Goal: Use online tool/utility: Utilize a website feature to perform a specific function

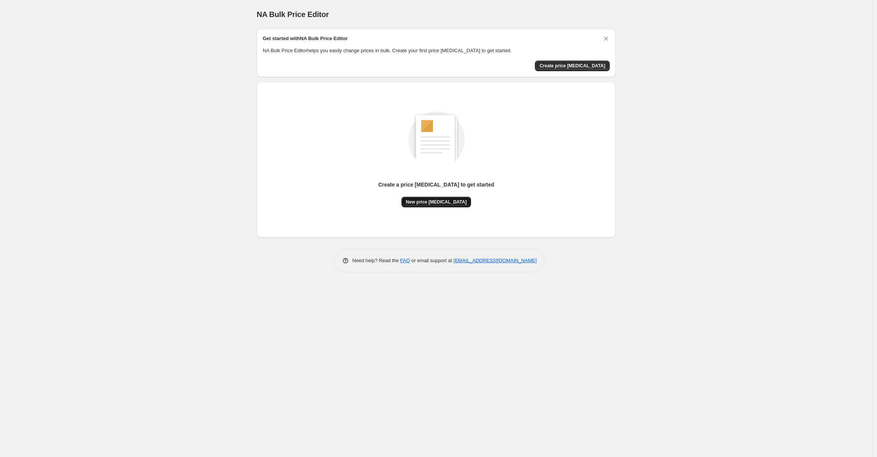
click at [429, 201] on span "New price [MEDICAL_DATA]" at bounding box center [436, 202] width 61 height 6
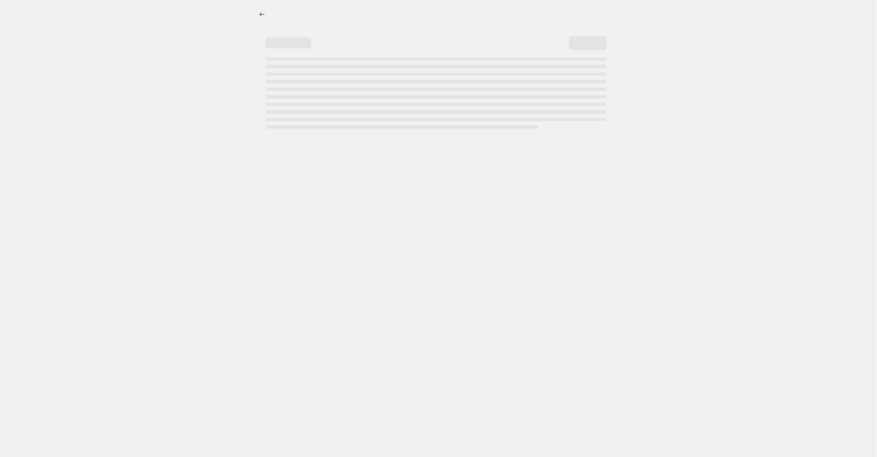
select select "percentage"
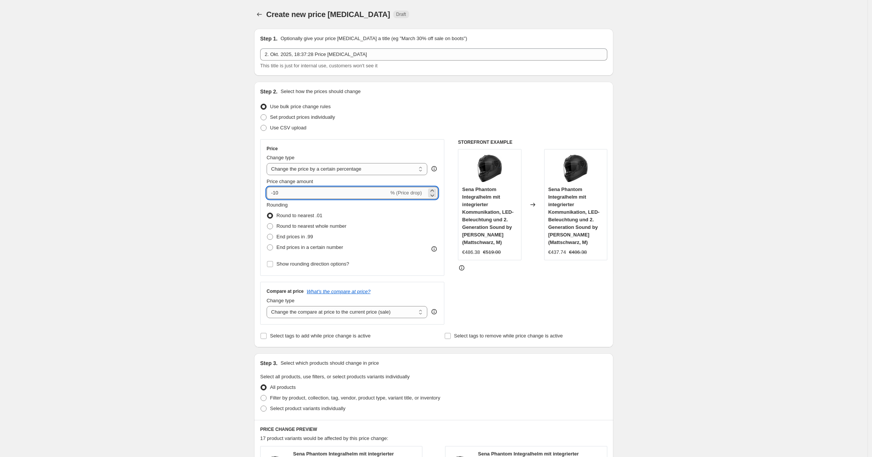
click at [306, 193] on input "-10" at bounding box center [328, 193] width 122 height 12
type input "-1"
type input "-25"
click at [424, 112] on div "Set product prices individually" at bounding box center [433, 117] width 347 height 11
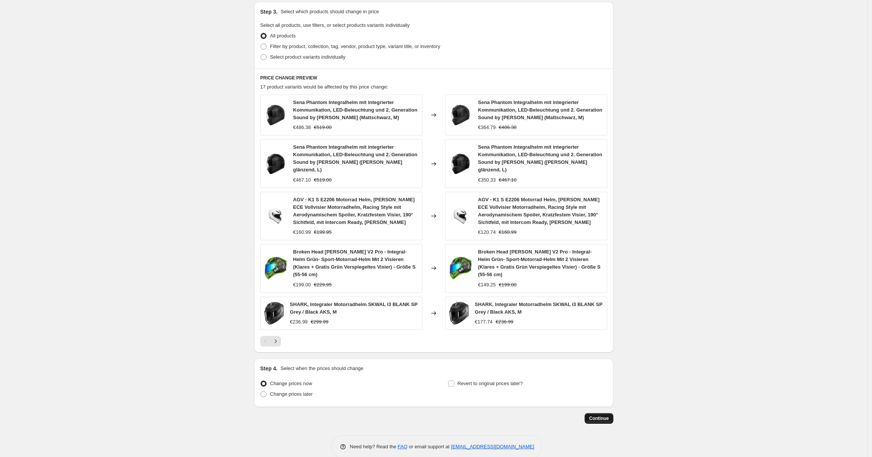
click at [606, 392] on span "Continue" at bounding box center [599, 418] width 20 height 6
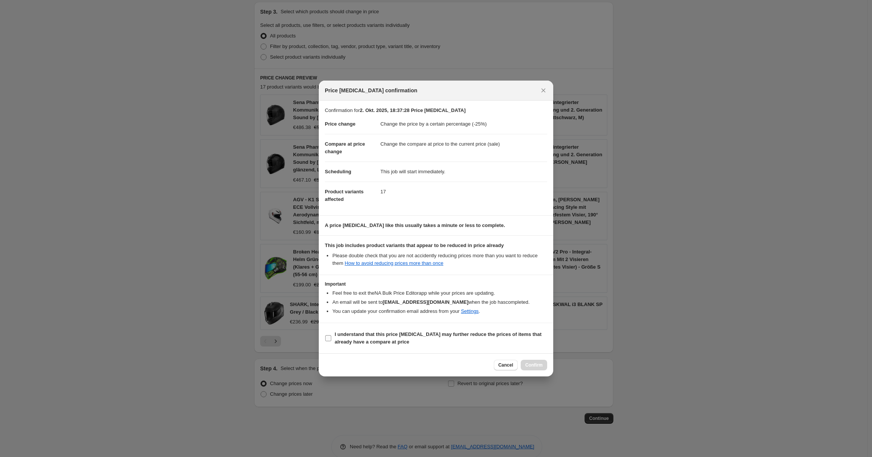
click at [516, 344] on span "I understand that this price [MEDICAL_DATA] may further reduce the prices of it…" at bounding box center [441, 338] width 213 height 15
click at [331, 341] on input "I understand that this price [MEDICAL_DATA] may further reduce the prices of it…" at bounding box center [328, 338] width 6 height 6
checkbox input "true"
click at [533, 360] on button "Confirm" at bounding box center [534, 365] width 26 height 11
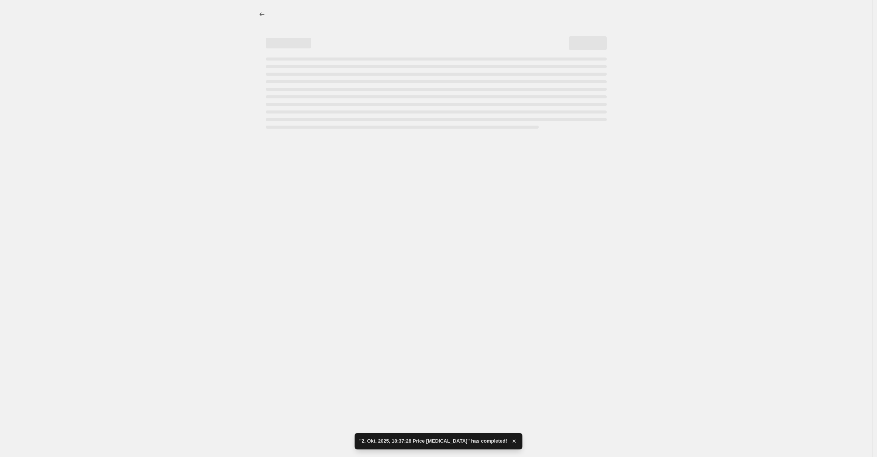
select select "percentage"
